Goal: Find specific page/section: Find specific page/section

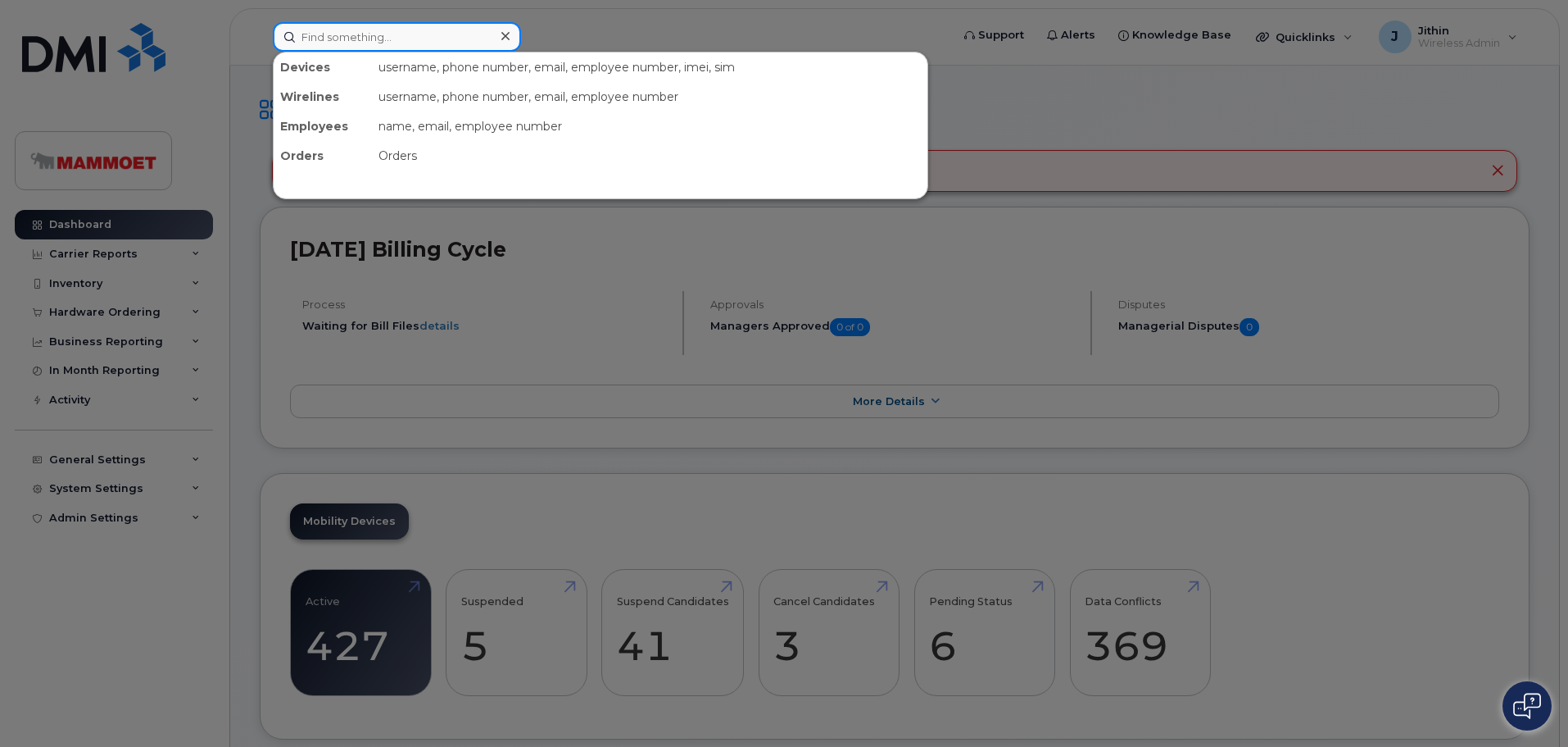
click at [362, 36] on input at bounding box center [397, 37] width 249 height 30
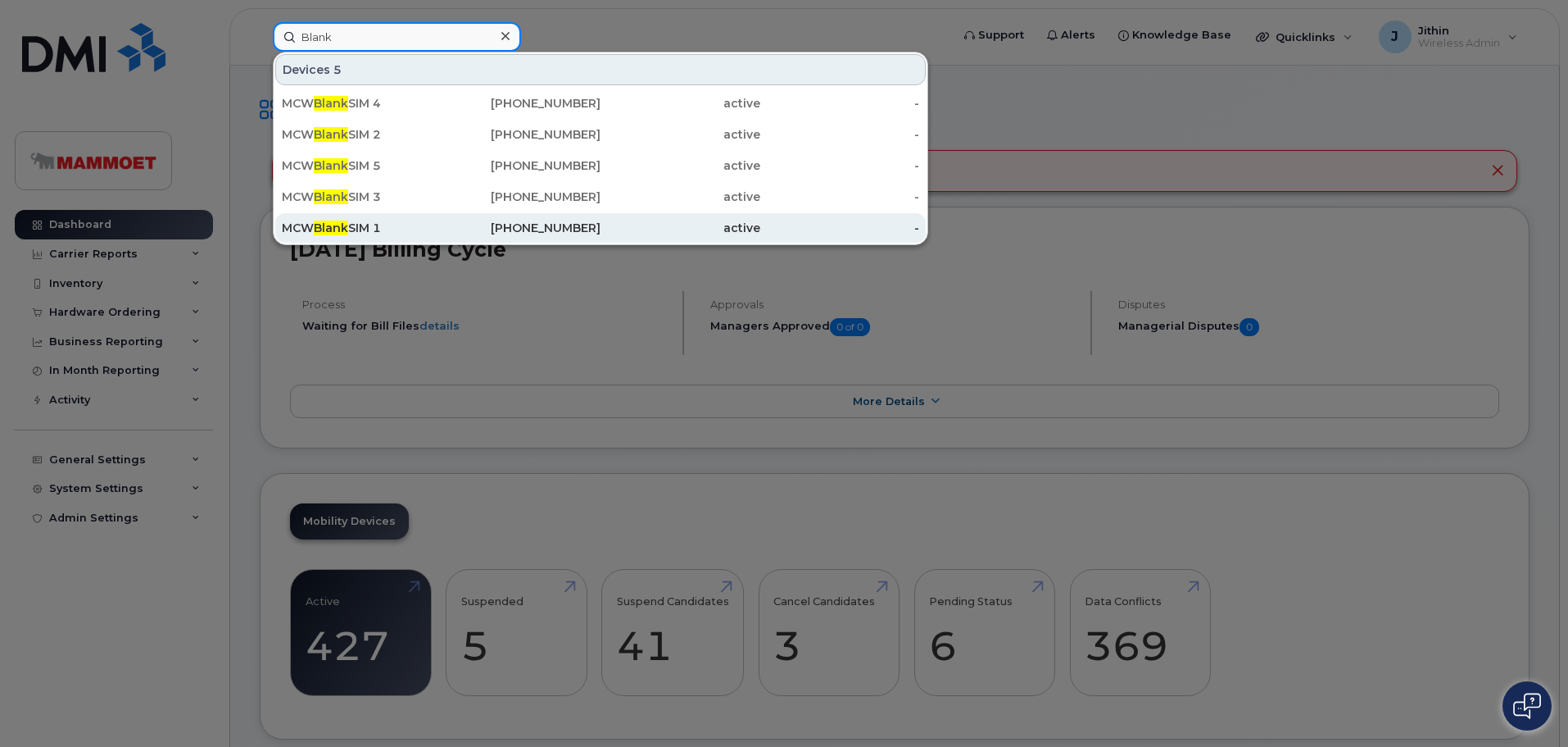
type input "Blank"
click at [355, 227] on div "MCW Blank SIM 1" at bounding box center [362, 228] width 160 height 17
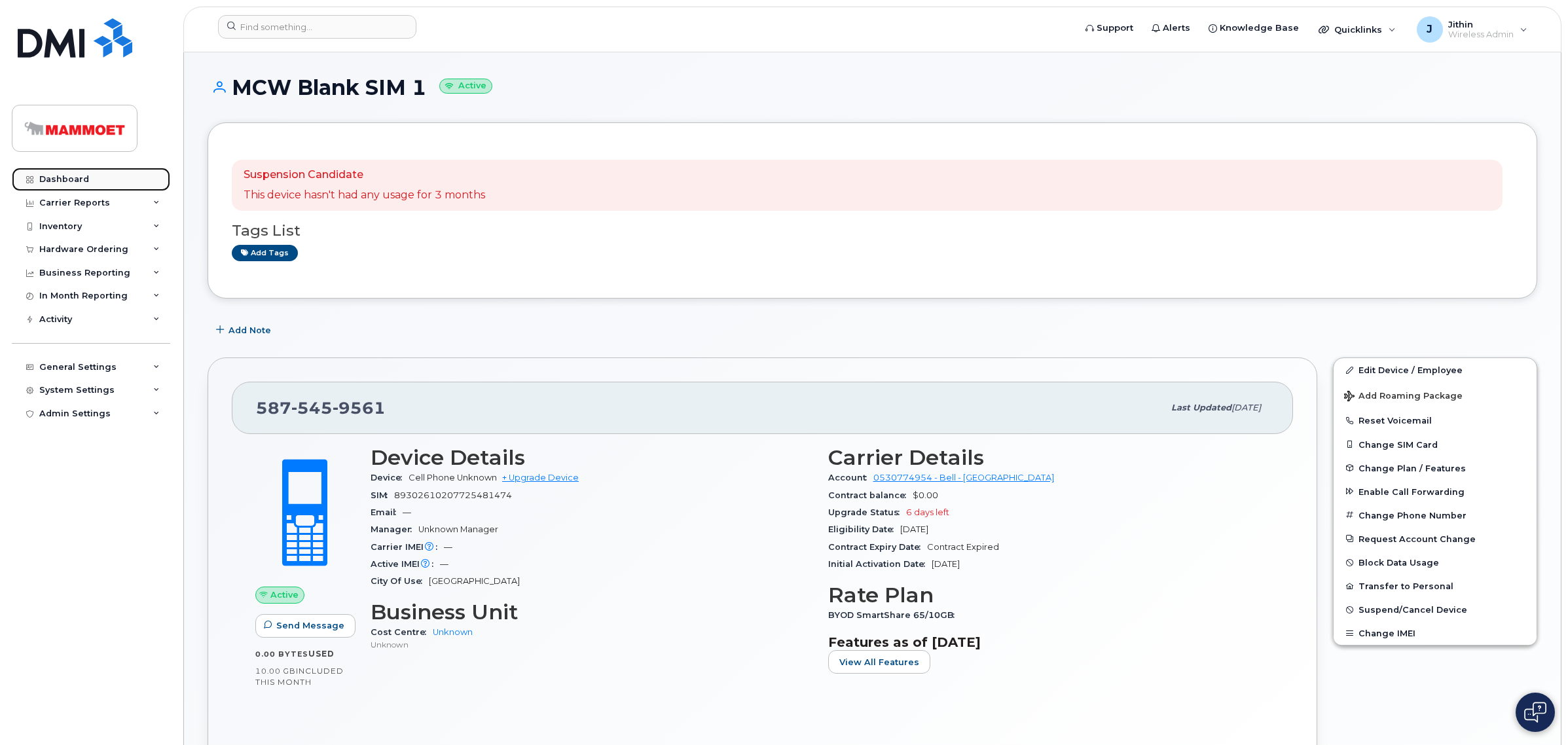
click at [89, 178] on link "Dashboard" at bounding box center [91, 179] width 158 height 24
